Goal: Information Seeking & Learning: Learn about a topic

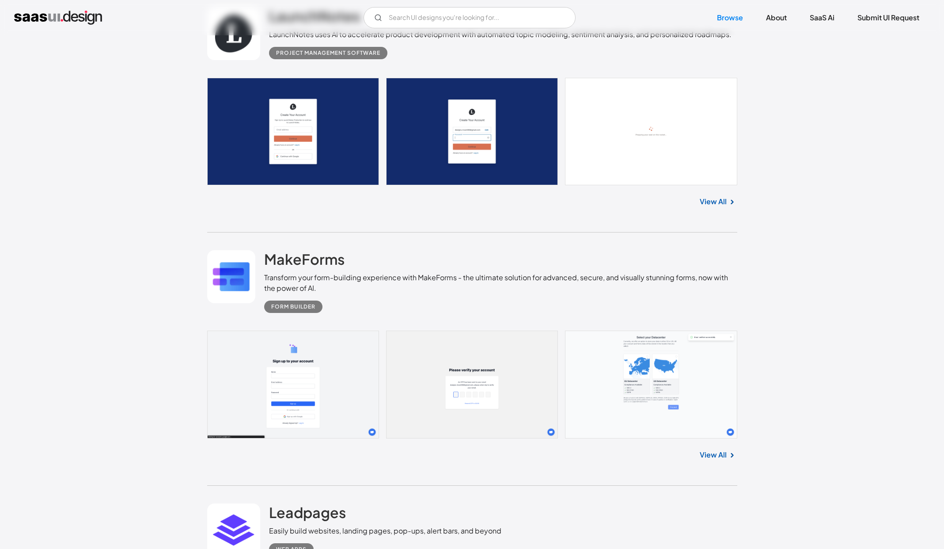
scroll to position [5744, 0]
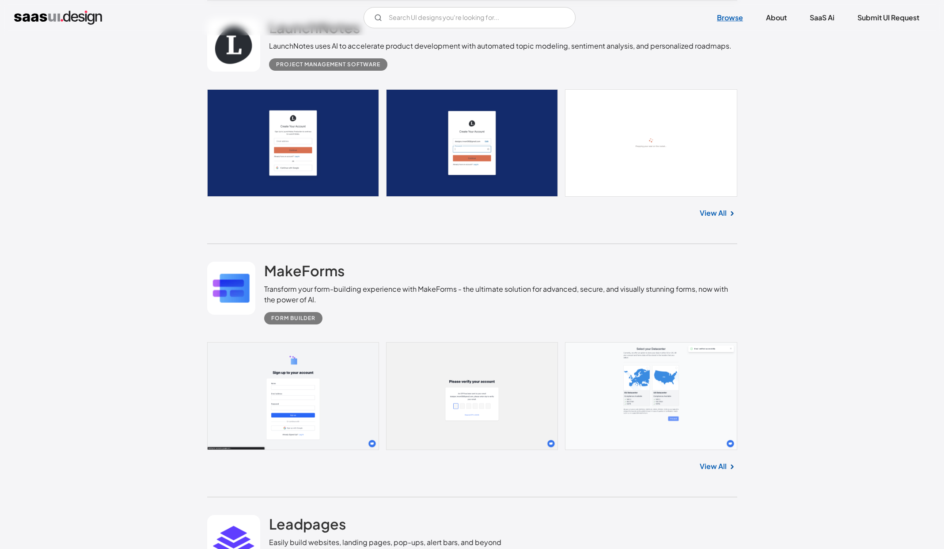
click at [728, 23] on link "Browse" at bounding box center [729, 17] width 47 height 19
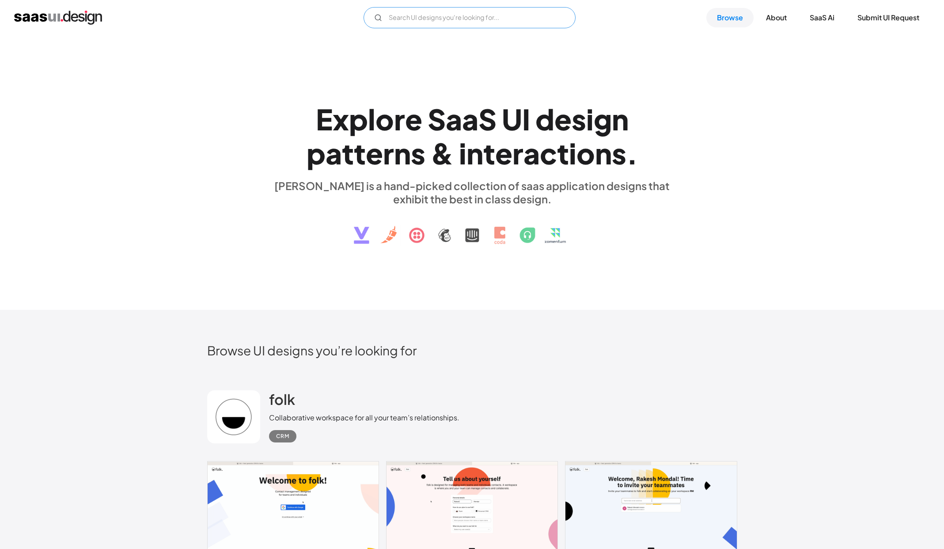
click at [485, 12] on input "Email Form" at bounding box center [470, 17] width 212 height 21
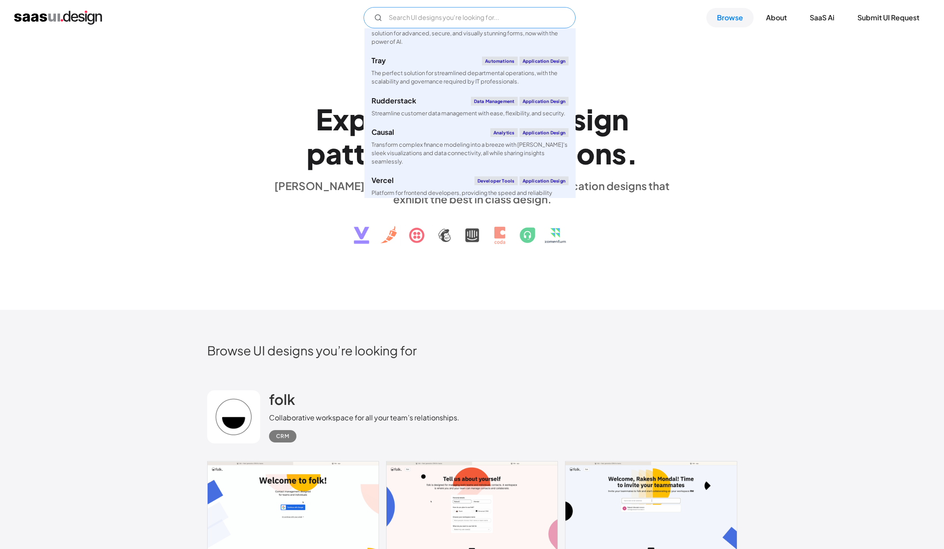
scroll to position [752, 0]
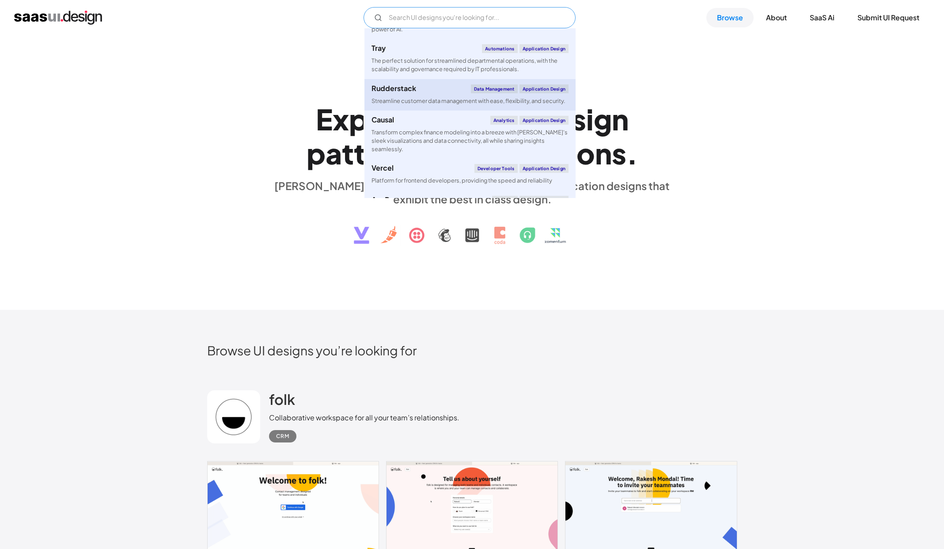
click at [438, 88] on div "Rudderstack Data Management Application Design" at bounding box center [470, 88] width 197 height 9
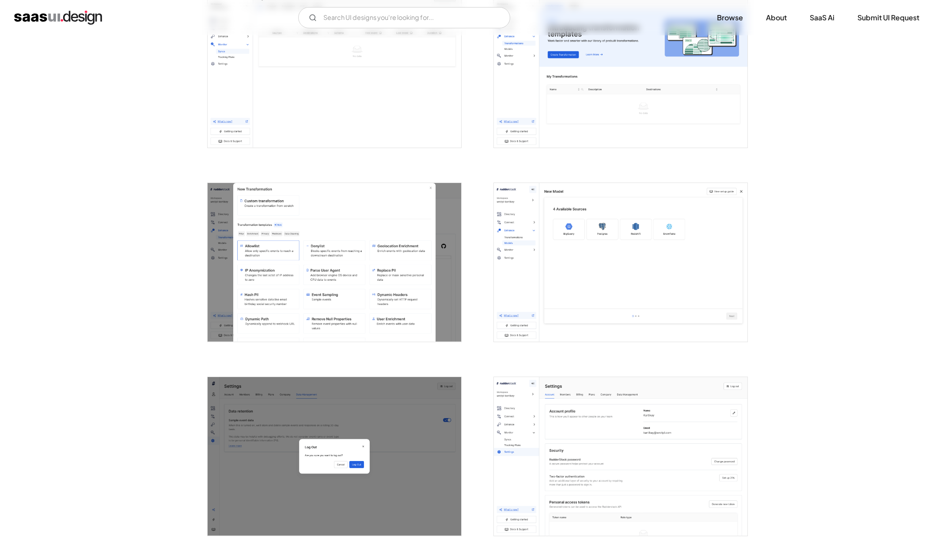
scroll to position [1249, 0]
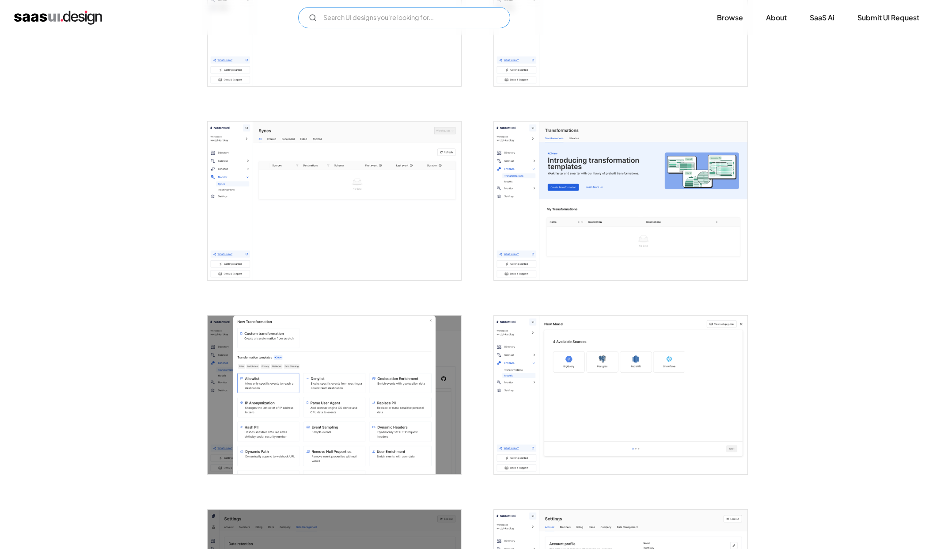
click at [382, 16] on input "Email Form" at bounding box center [404, 17] width 212 height 21
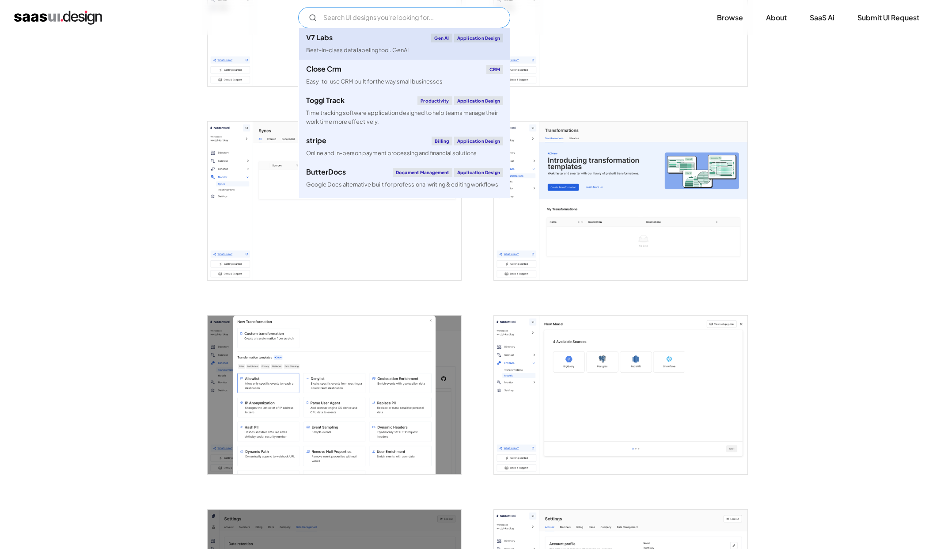
click at [399, 53] on div "Best-in-class data labeling tool. GenAI" at bounding box center [357, 50] width 103 height 8
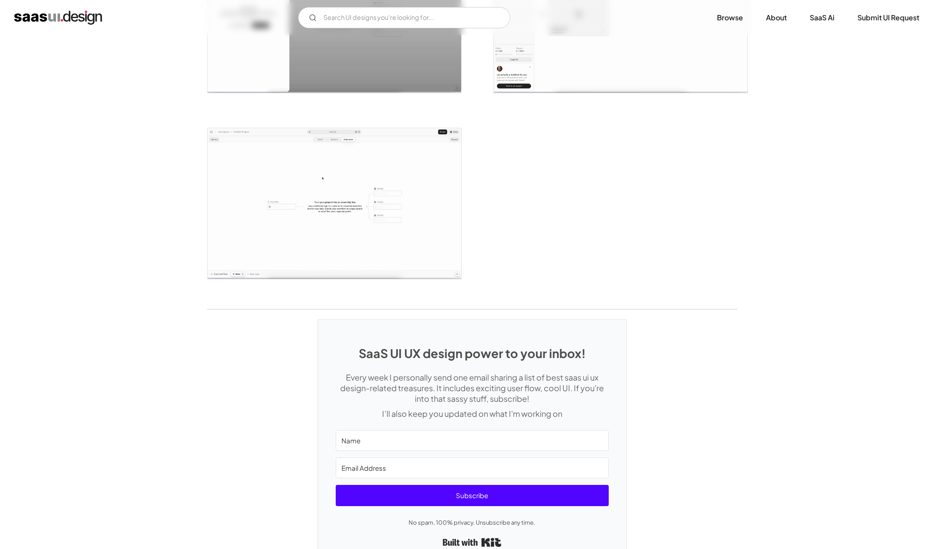
scroll to position [1986, 0]
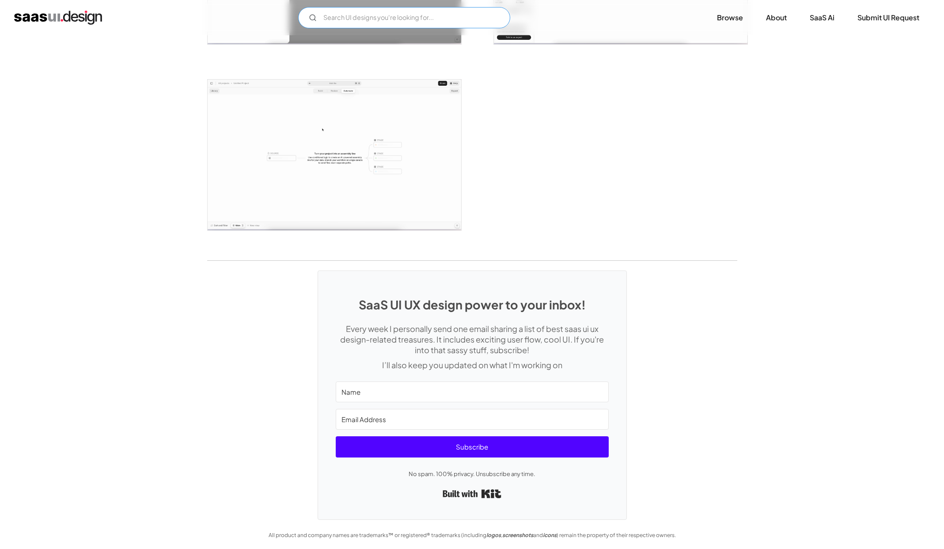
click at [374, 16] on input "Email Form" at bounding box center [404, 17] width 212 height 21
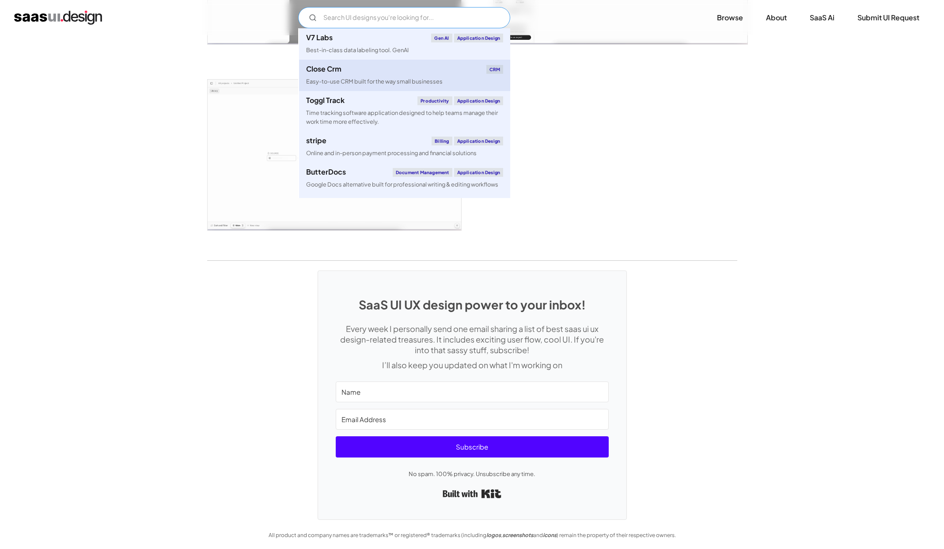
click at [362, 79] on div "Easy-to-use CRM built for the way small businesses" at bounding box center [374, 81] width 137 height 8
